Goal: Information Seeking & Learning: Find specific fact

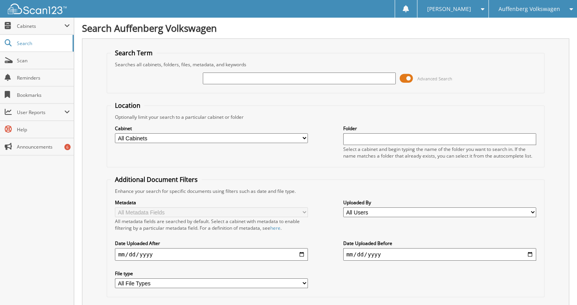
click at [245, 79] on input "text" at bounding box center [299, 79] width 193 height 12
type input "[PERSON_NAME]"
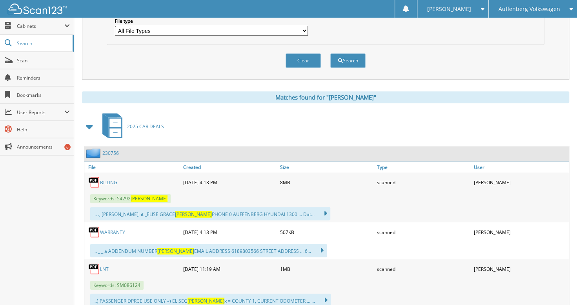
scroll to position [253, 0]
click at [111, 149] on link "230756" at bounding box center [110, 152] width 16 height 7
